Goal: Book appointment/travel/reservation

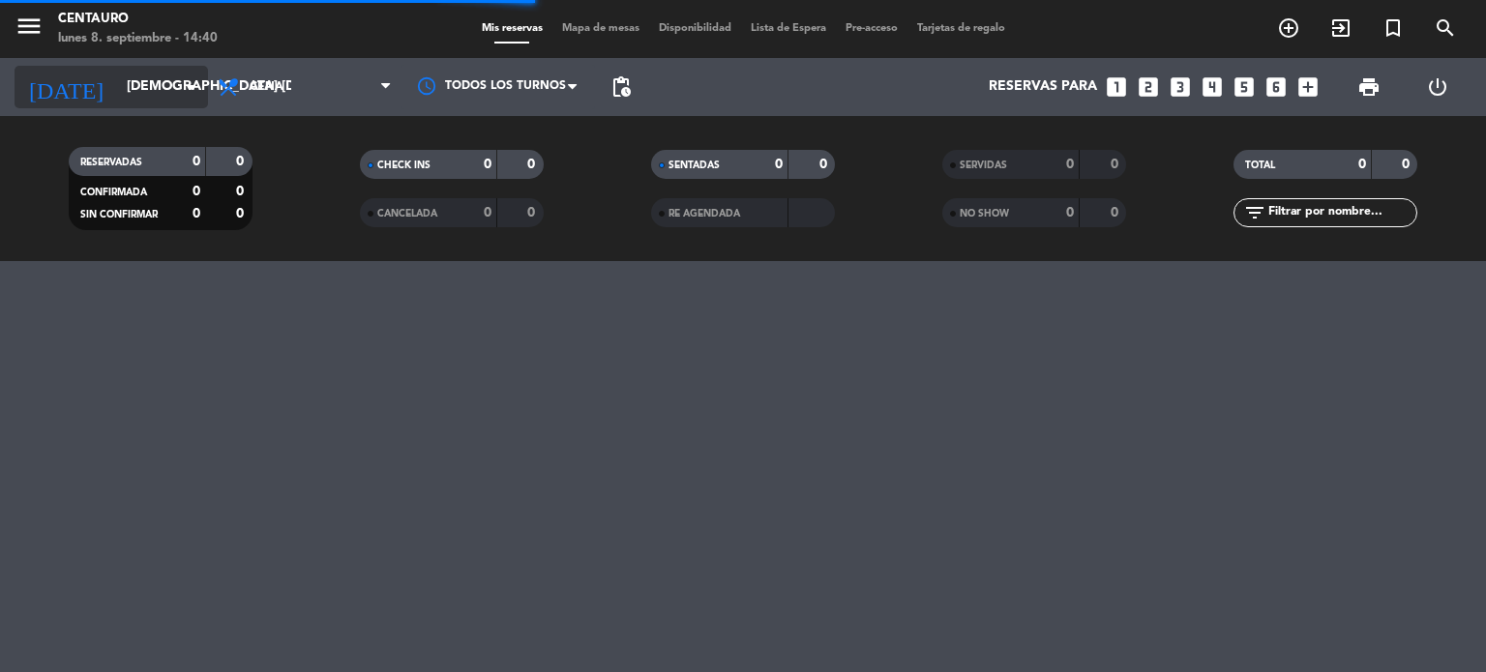
click at [161, 75] on input "[DEMOGRAPHIC_DATA] [DATE]" at bounding box center [209, 87] width 184 height 35
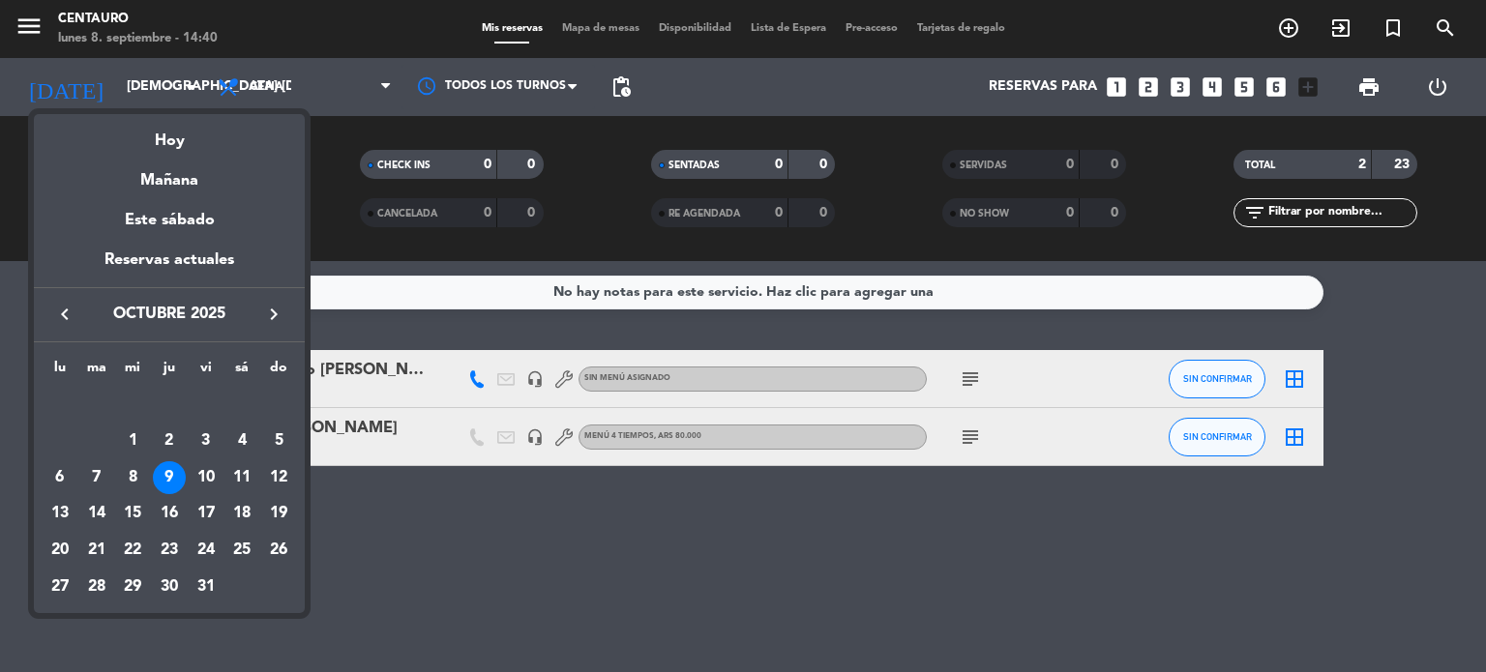
click at [271, 315] on icon "keyboard_arrow_right" at bounding box center [273, 314] width 23 height 23
click at [66, 318] on icon "keyboard_arrow_left" at bounding box center [64, 314] width 23 height 23
click at [67, 470] on div "6" at bounding box center [60, 478] width 33 height 33
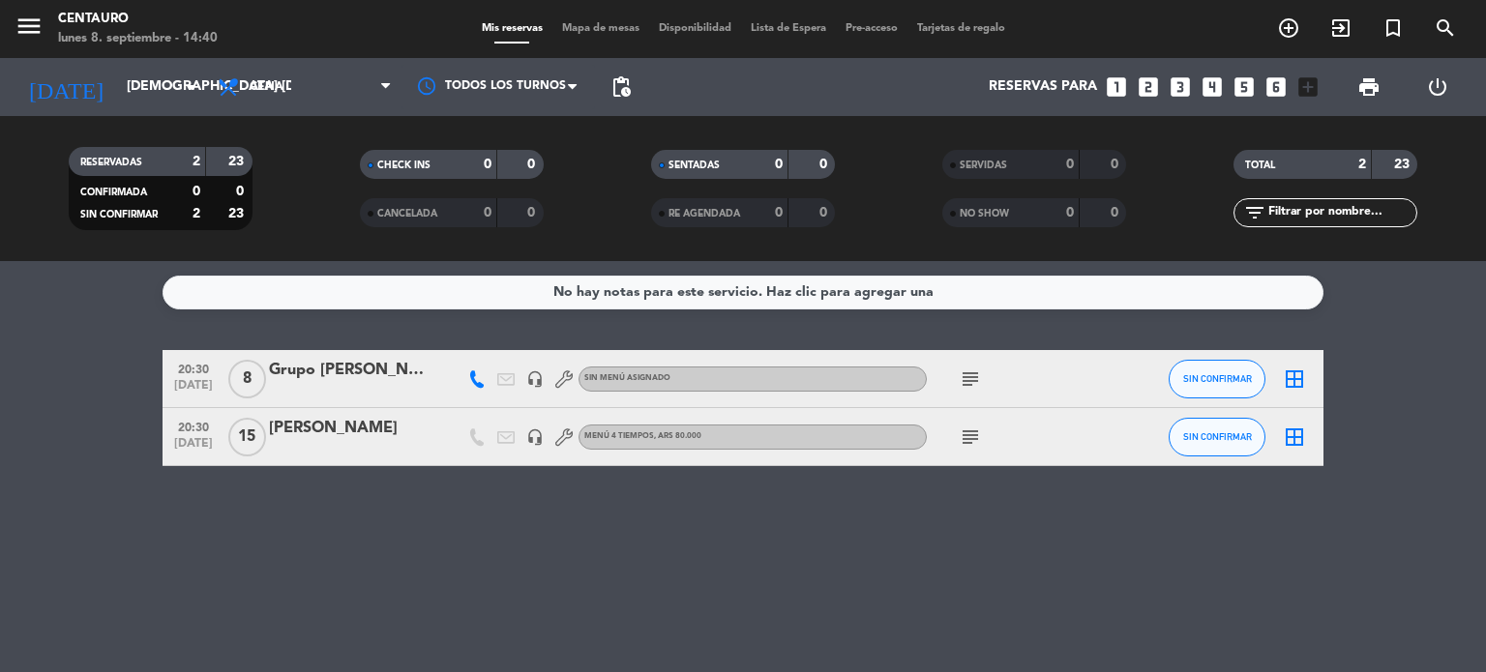
type input "lun. [DATE]"
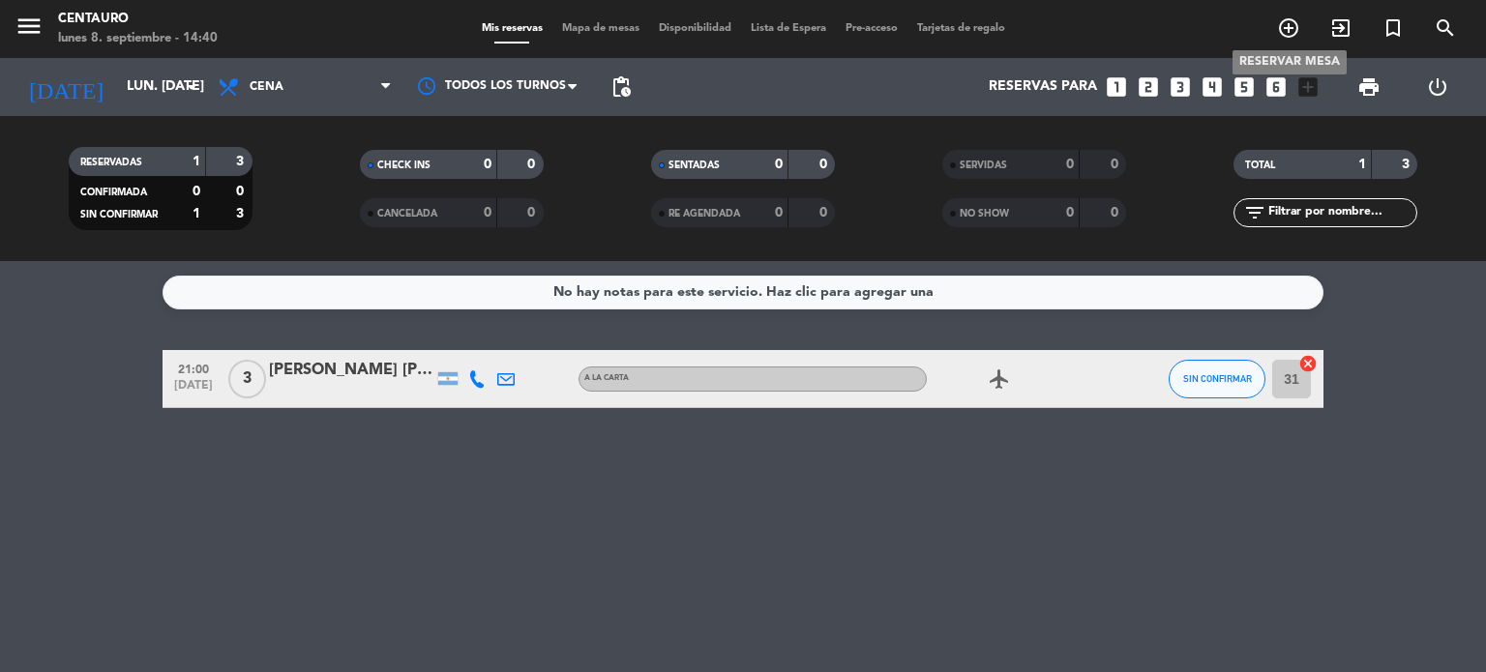
click at [1280, 38] on icon "add_circle_outline" at bounding box center [1288, 27] width 23 height 23
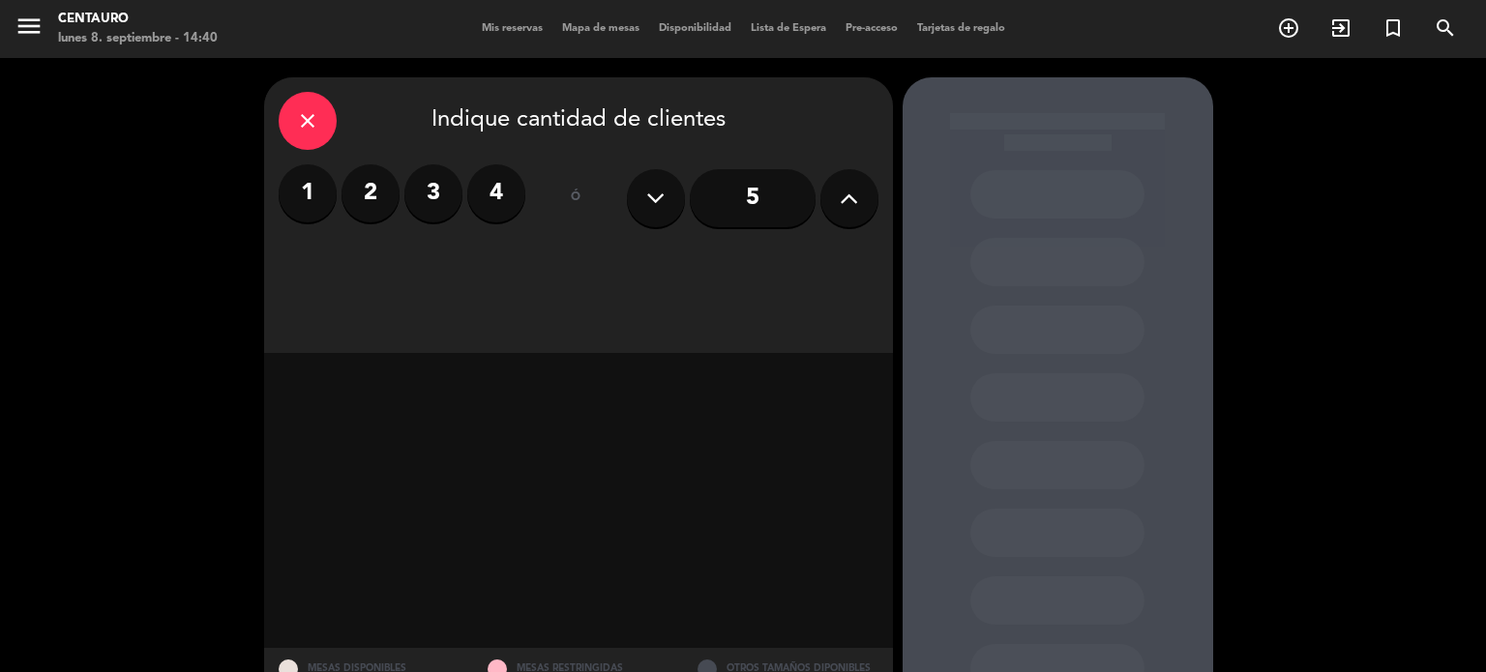
click at [372, 207] on label "2" at bounding box center [371, 193] width 58 height 58
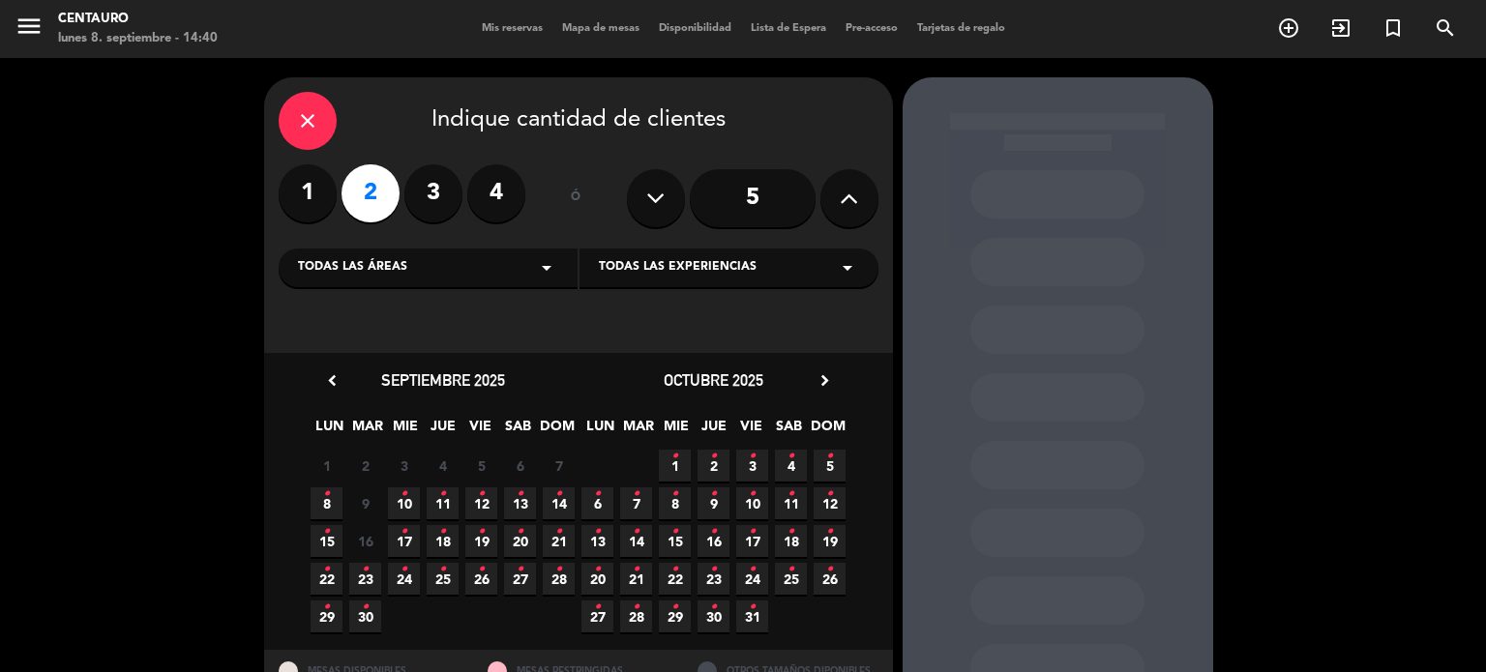
click at [588, 502] on span "6 •" at bounding box center [598, 504] width 32 height 32
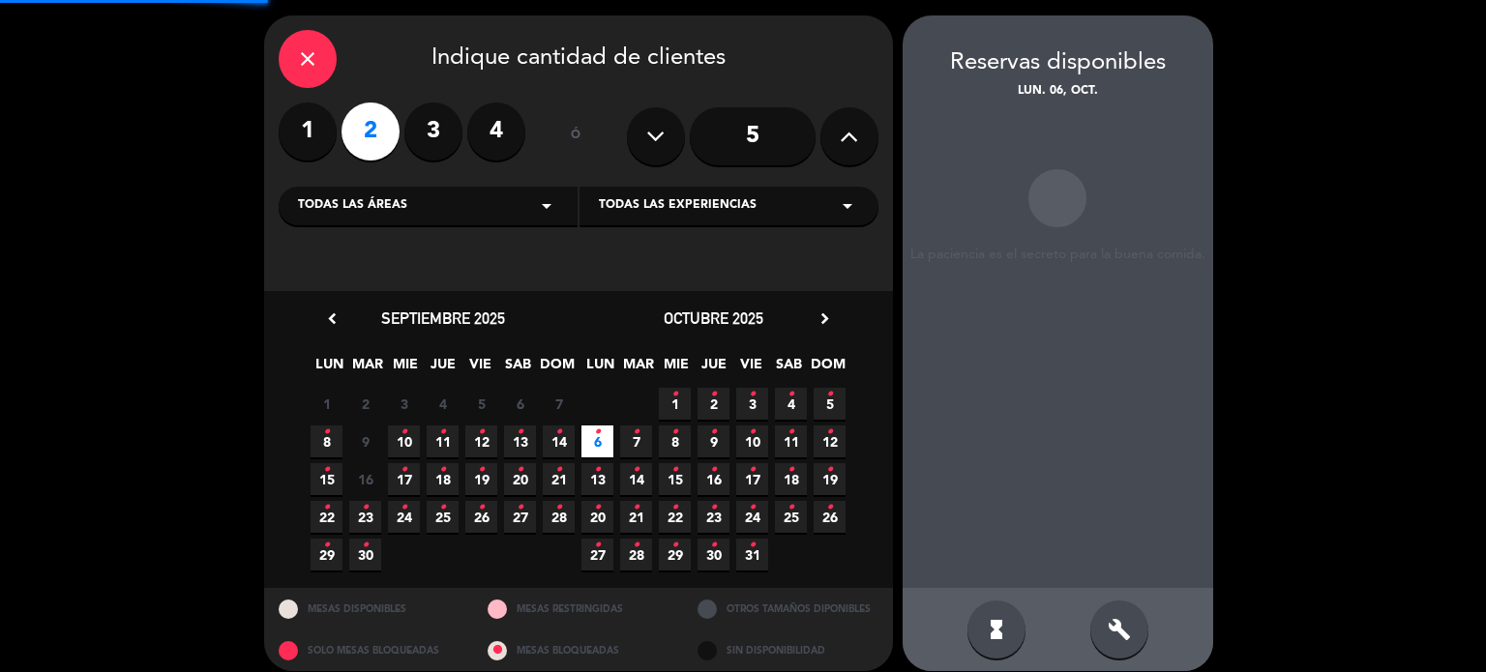
scroll to position [77, 0]
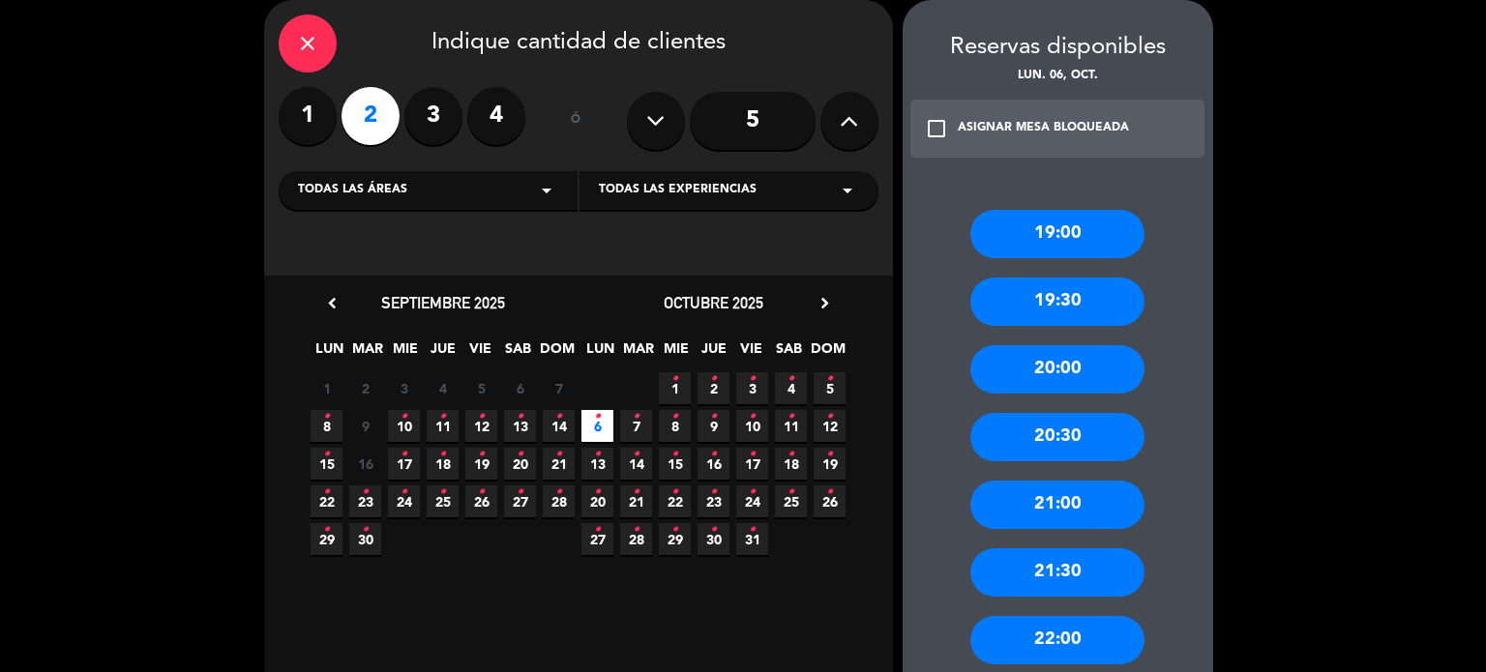
click at [1023, 520] on div "21:00" at bounding box center [1057, 505] width 174 height 48
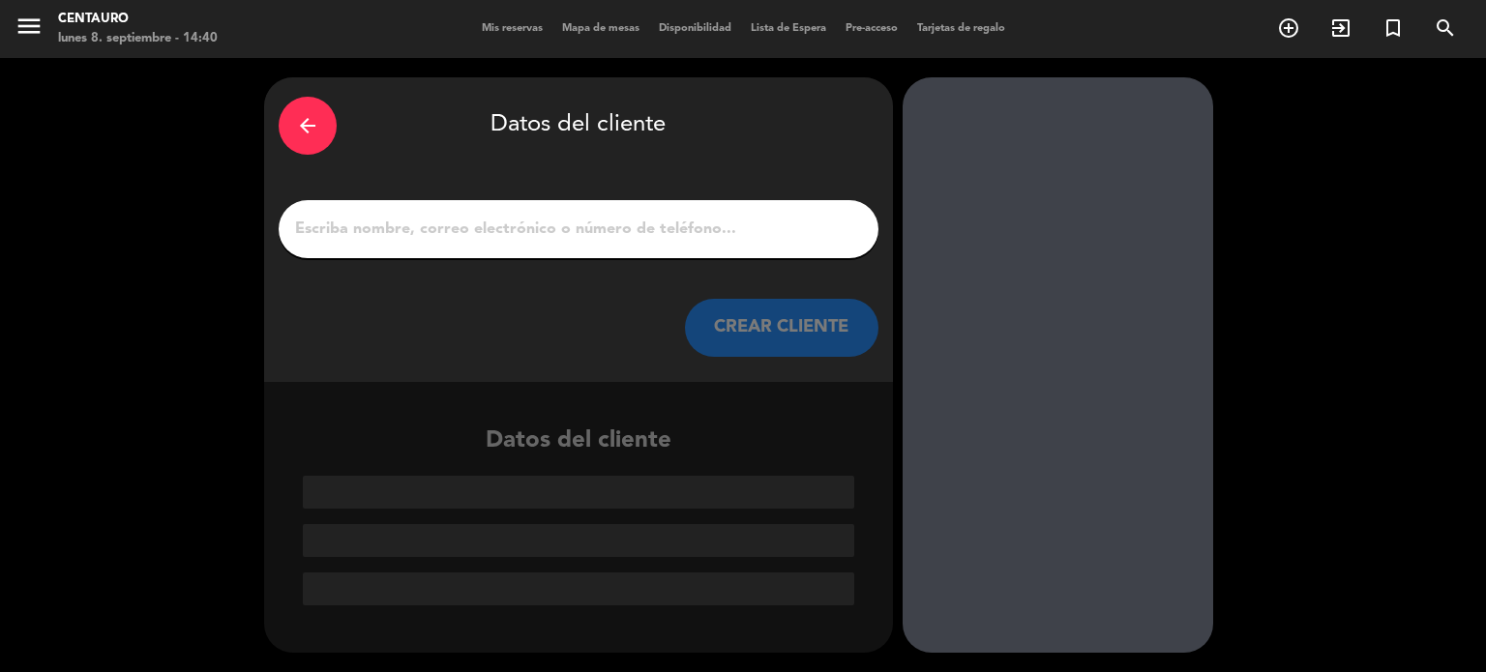
scroll to position [0, 0]
click at [497, 225] on input "1" at bounding box center [578, 229] width 571 height 27
paste input "[PERSON_NAME]"
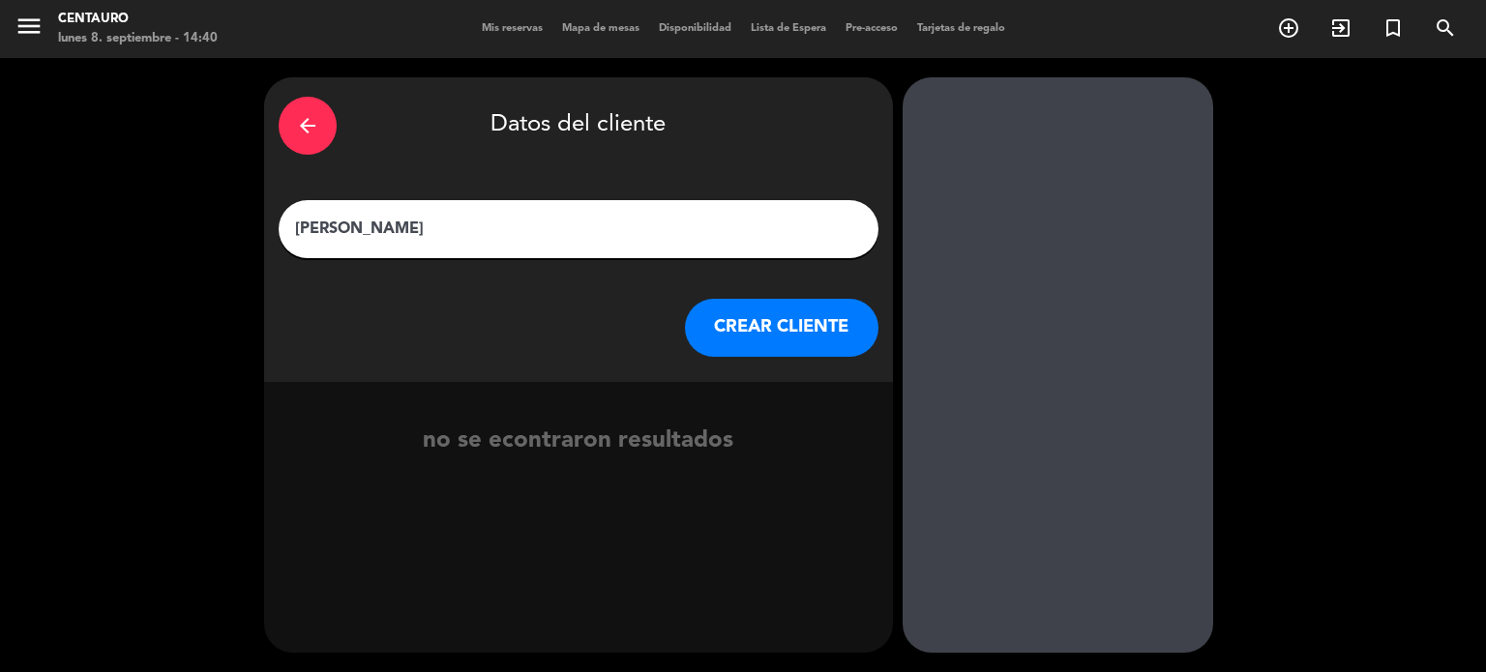
type input "[PERSON_NAME]"
click at [790, 320] on button "CREAR CLIENTE" at bounding box center [782, 328] width 194 height 58
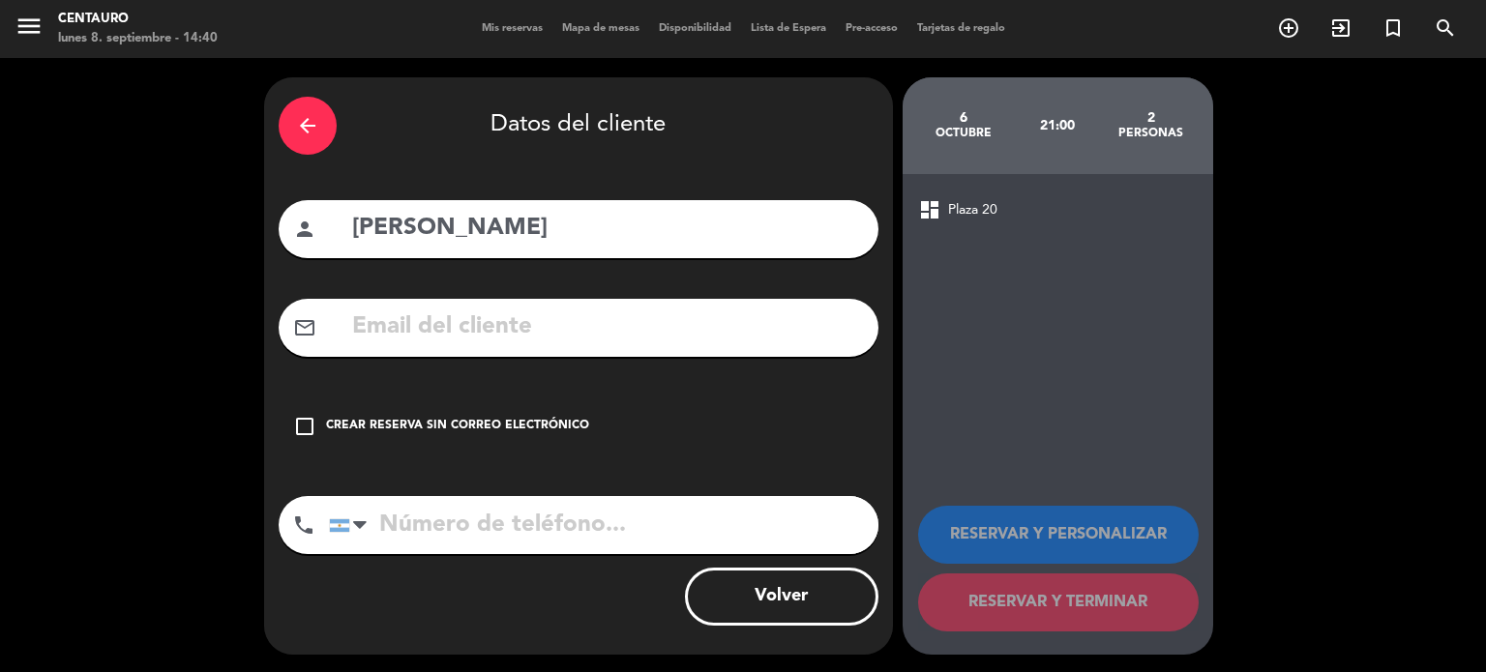
click at [461, 330] on input "text" at bounding box center [607, 328] width 514 height 40
paste input "[EMAIL_ADDRESS][DOMAIN_NAME]"
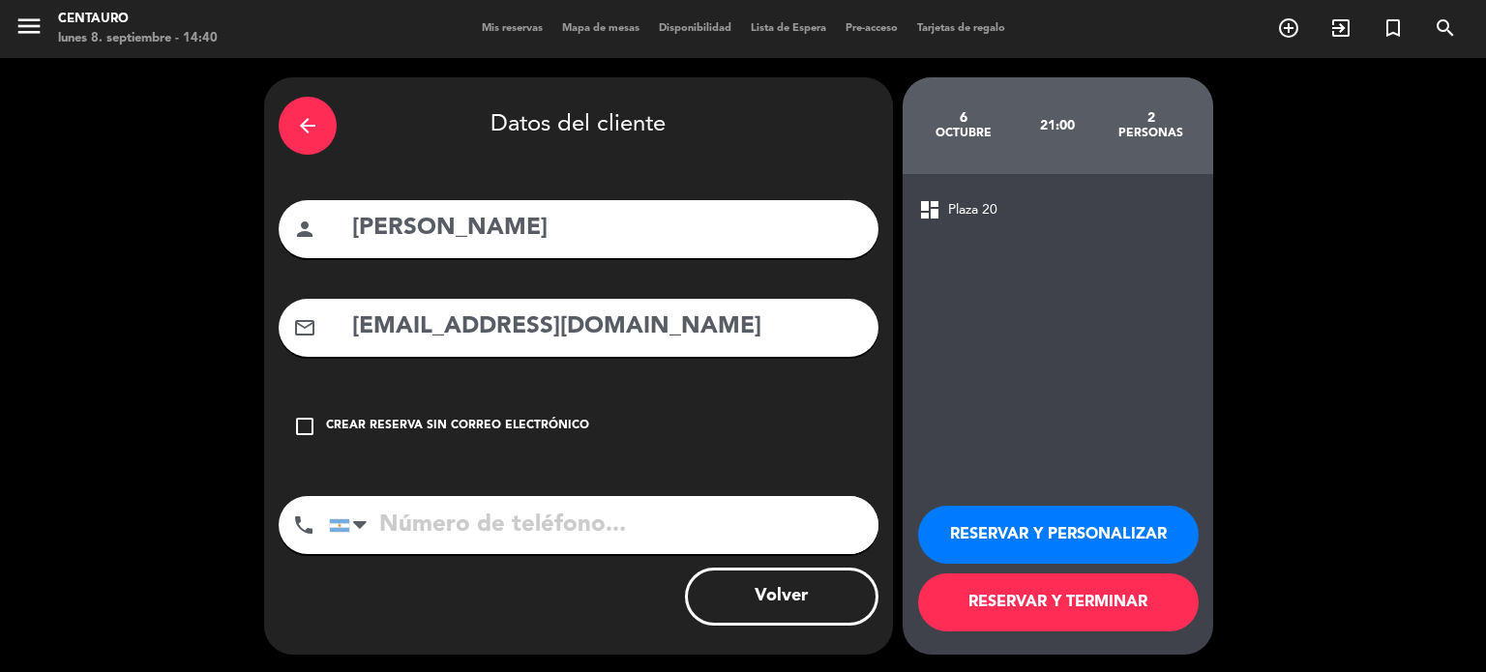
type input "[EMAIL_ADDRESS][DOMAIN_NAME]"
click at [1053, 532] on button "RESERVAR Y PERSONALIZAR" at bounding box center [1058, 535] width 281 height 58
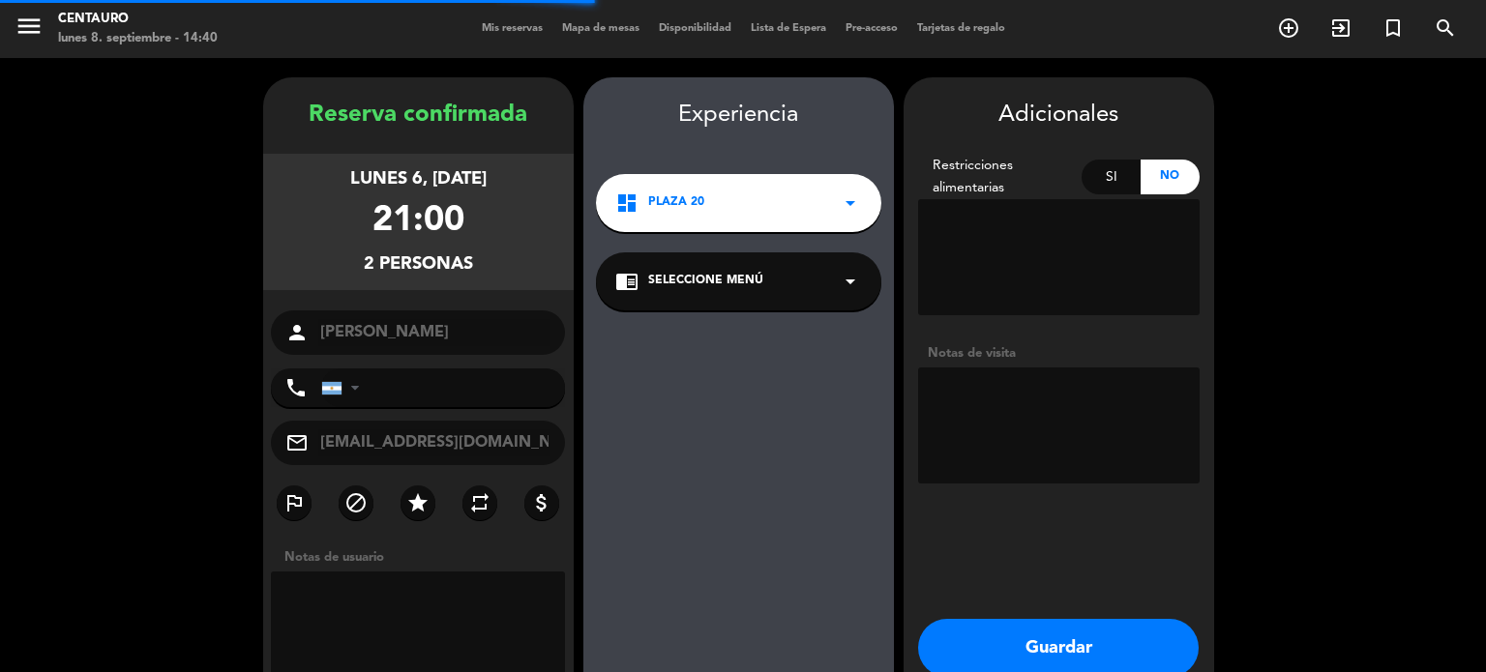
scroll to position [77, 0]
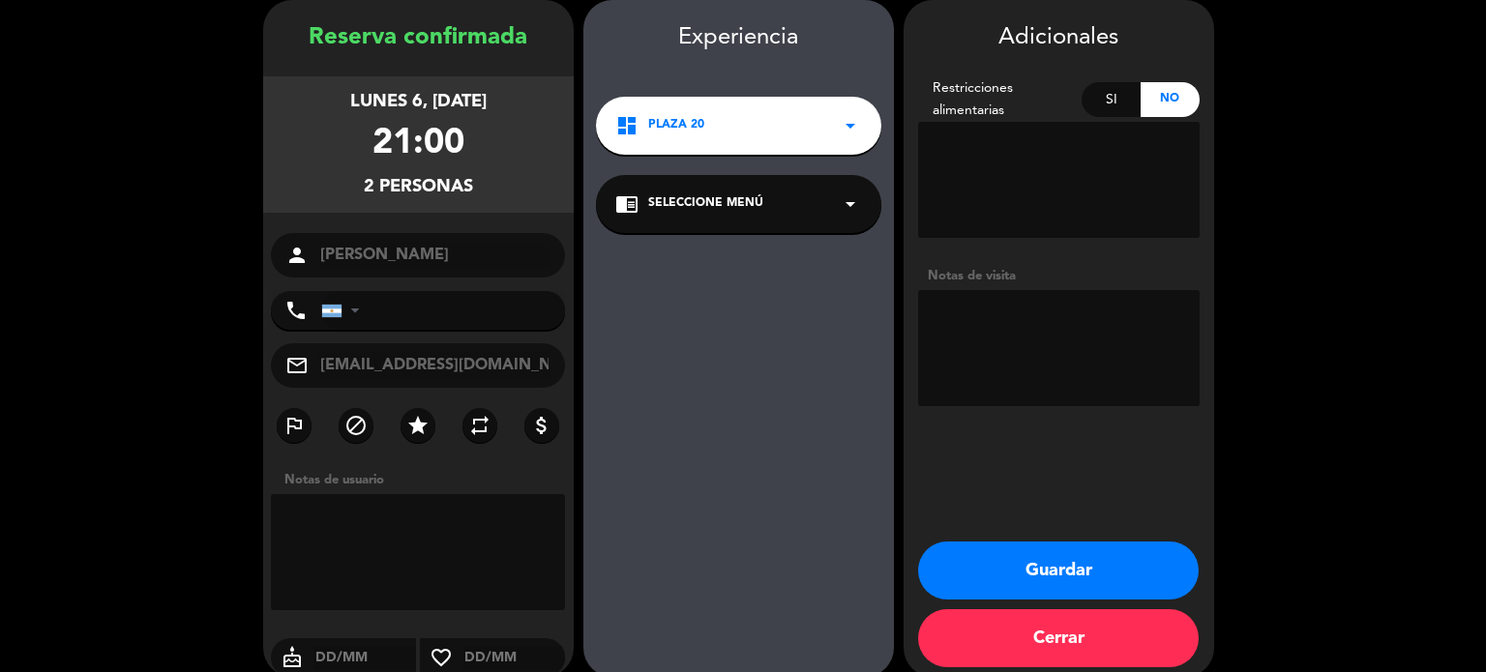
click at [799, 224] on div "chrome_reader_mode Seleccione Menú arrow_drop_down" at bounding box center [738, 204] width 285 height 58
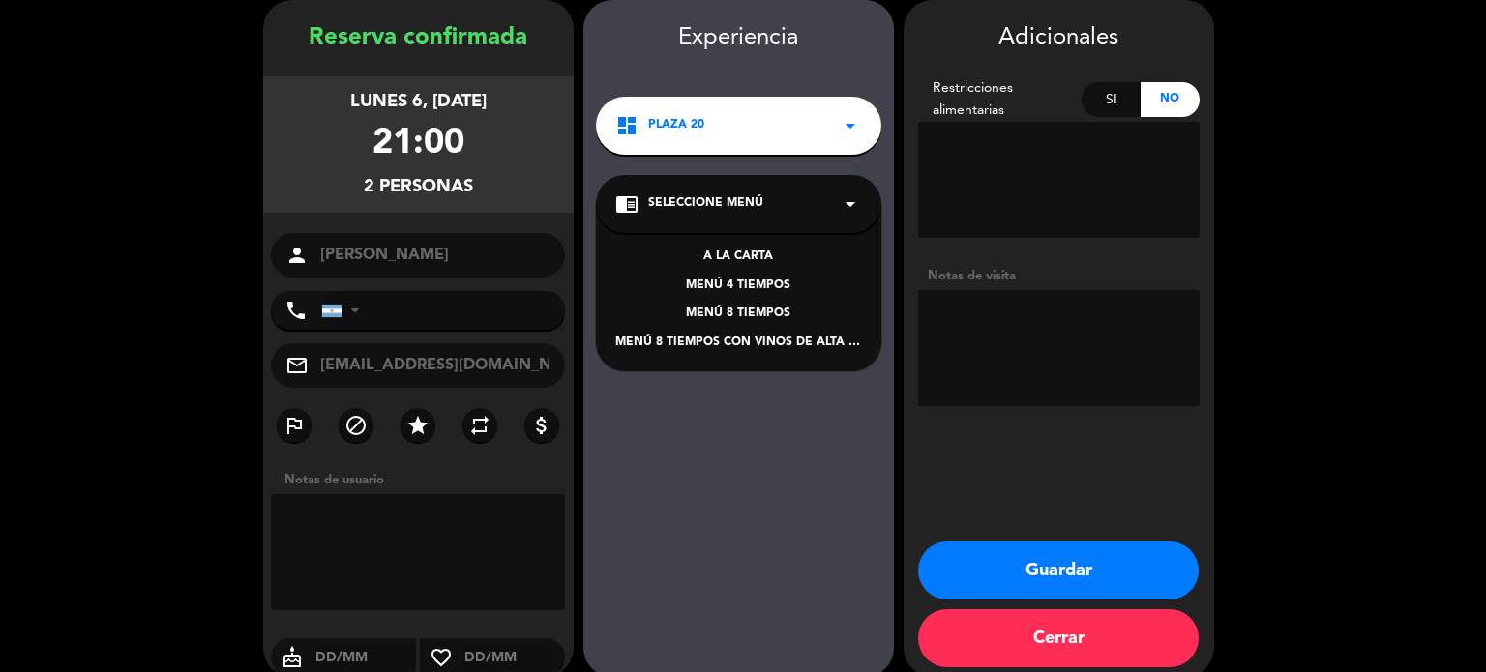
click at [767, 294] on div "MENÚ 4 TIEMPOS" at bounding box center [738, 286] width 247 height 19
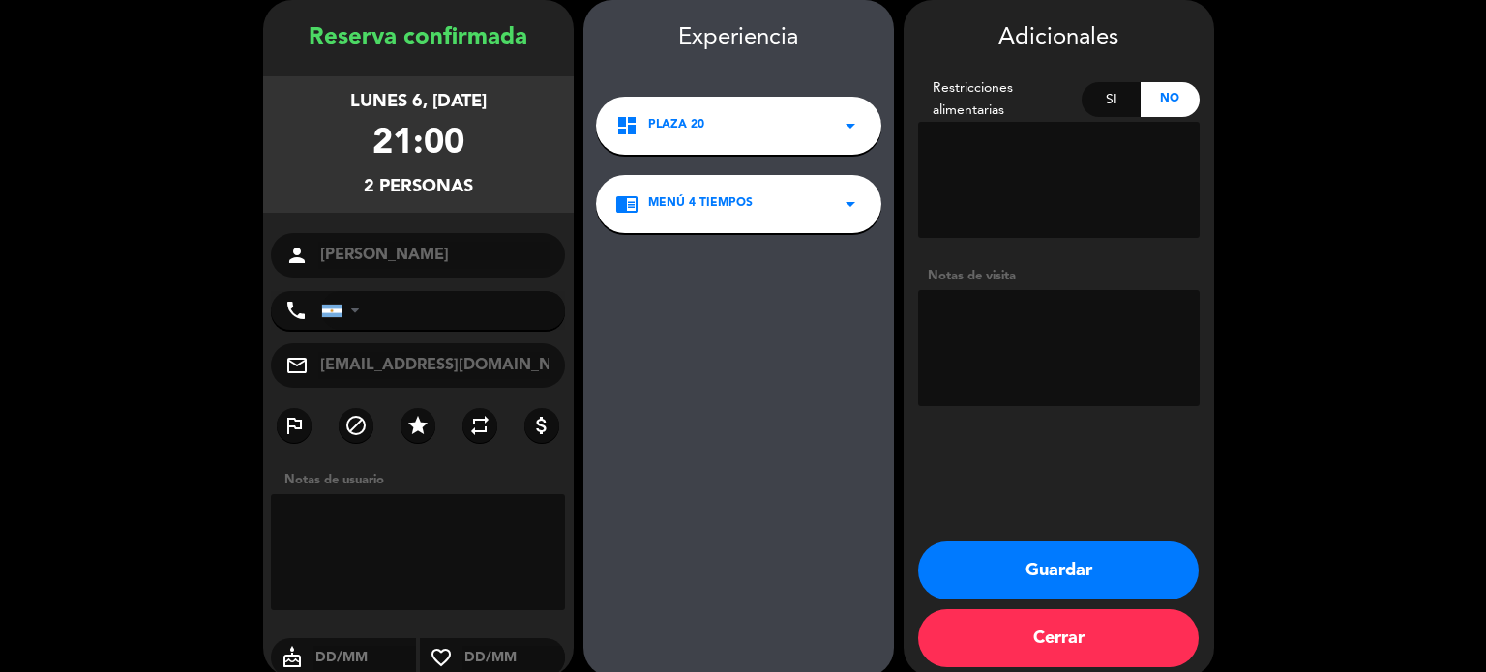
click at [1140, 343] on textarea at bounding box center [1059, 348] width 282 height 116
type textarea "INVITADA (Ema) Influencer"
click at [1123, 564] on button "Guardar" at bounding box center [1058, 571] width 281 height 58
